Goal: Task Accomplishment & Management: Use online tool/utility

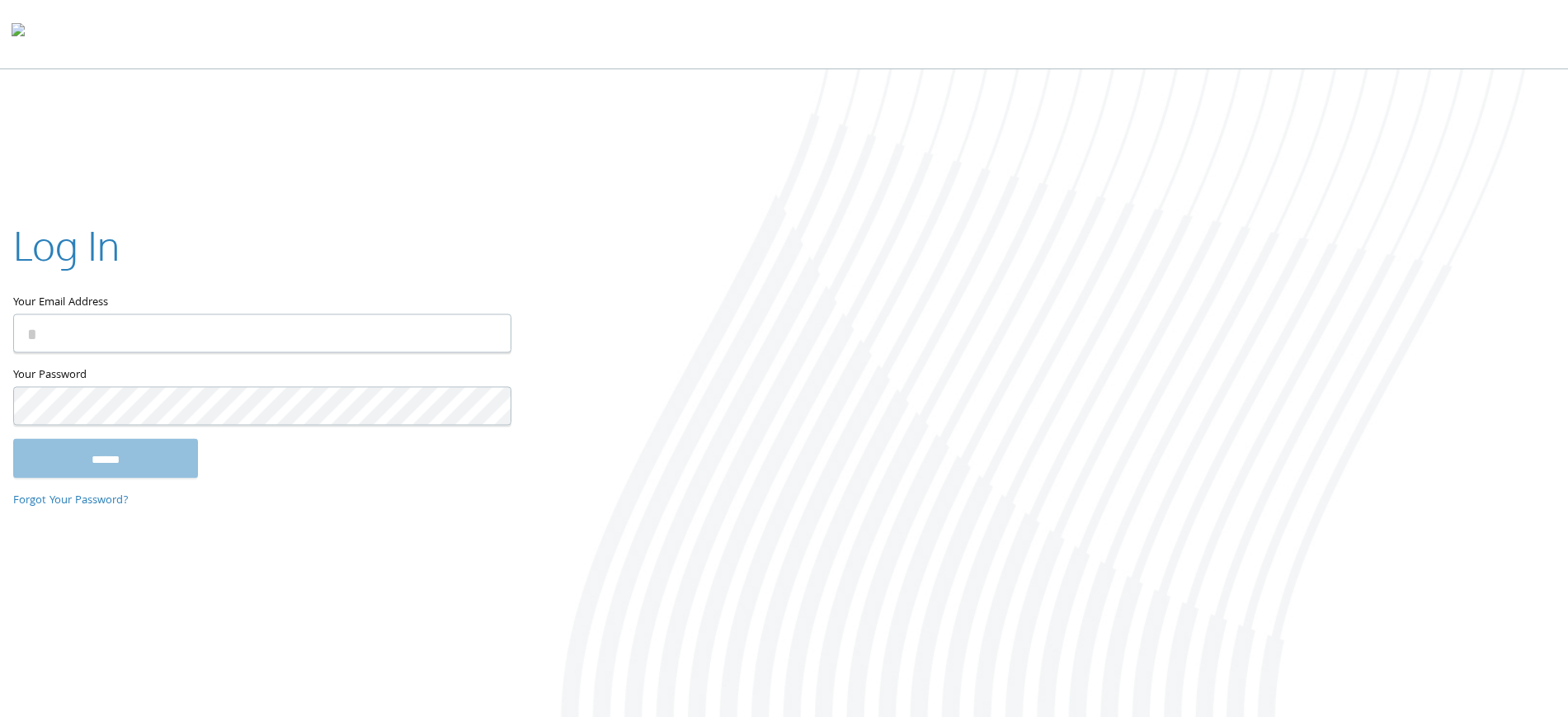
type input "**********"
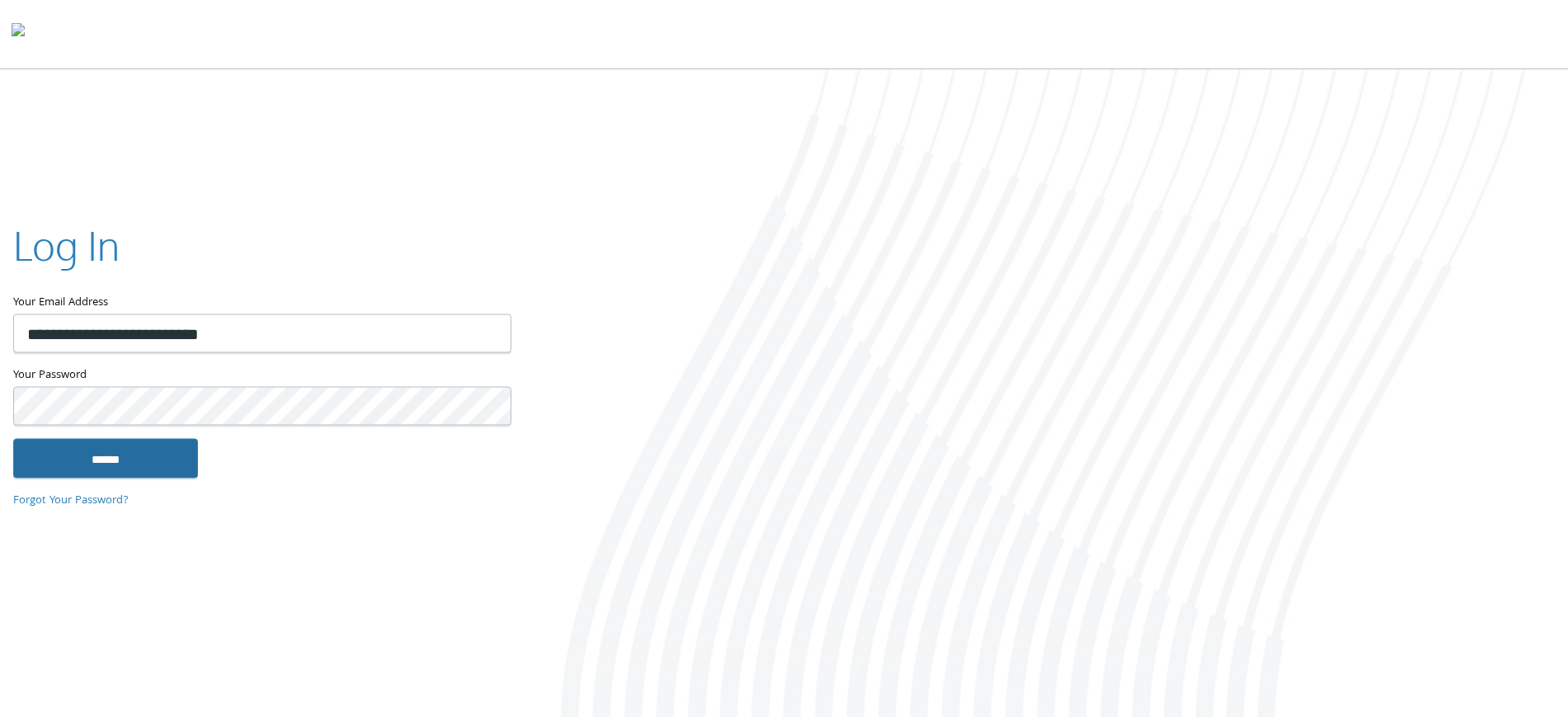
click at [114, 465] on input "******" at bounding box center [106, 458] width 185 height 40
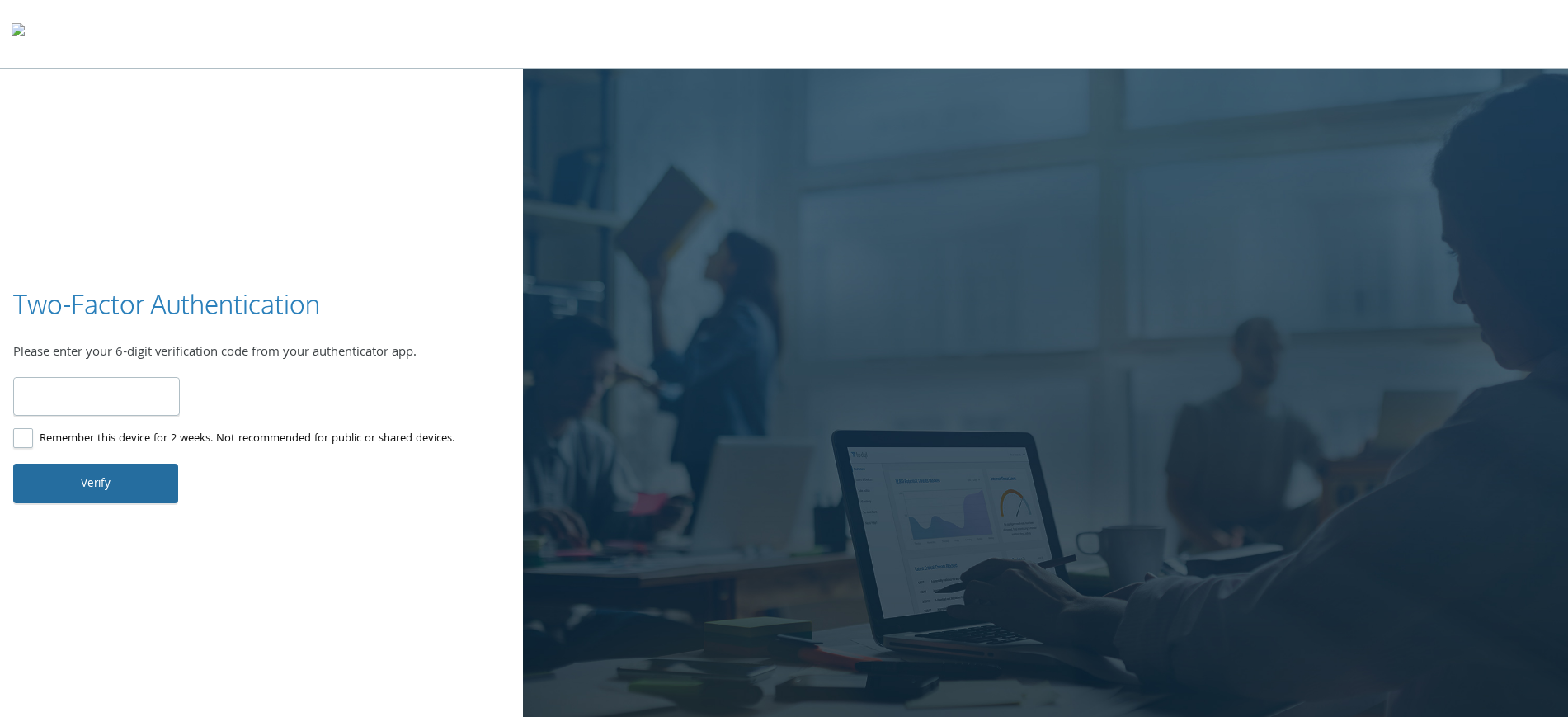
type input "******"
